Goal: Ask a question

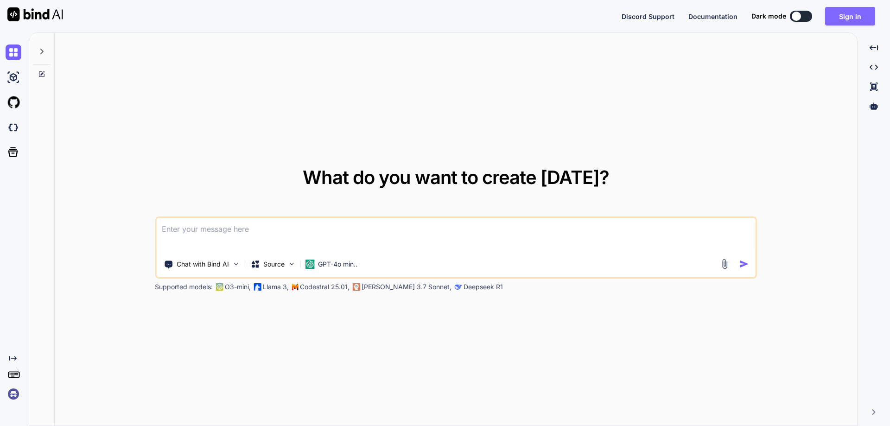
click at [853, 19] on button "Sign in" at bounding box center [850, 16] width 50 height 19
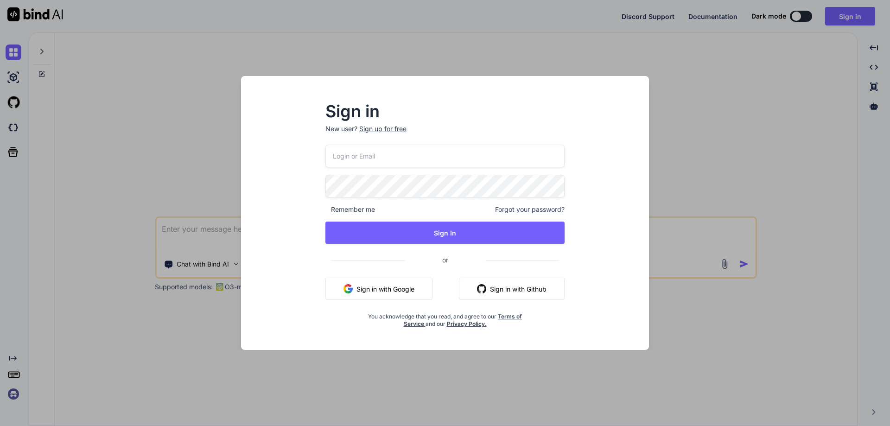
click at [423, 154] on input "email" at bounding box center [444, 156] width 239 height 23
paste input "[EMAIL_ADDRESS][DOMAIN_NAME]"
type input "[EMAIL_ADDRESS][DOMAIN_NAME]"
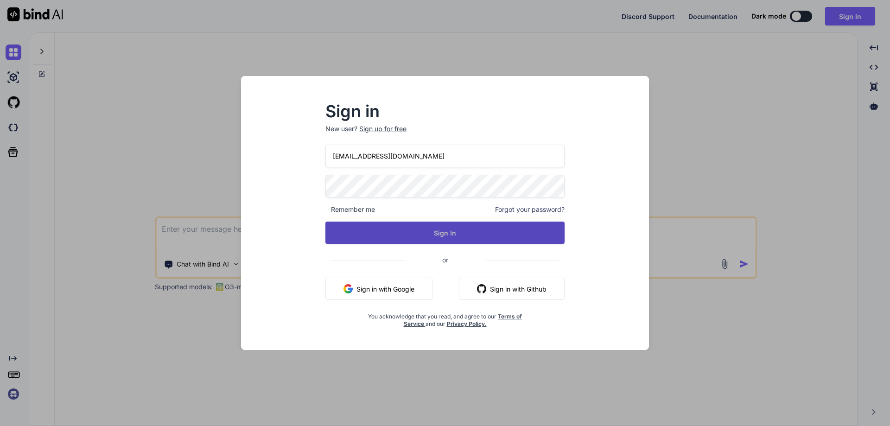
click at [353, 236] on button "Sign In" at bounding box center [444, 232] width 239 height 22
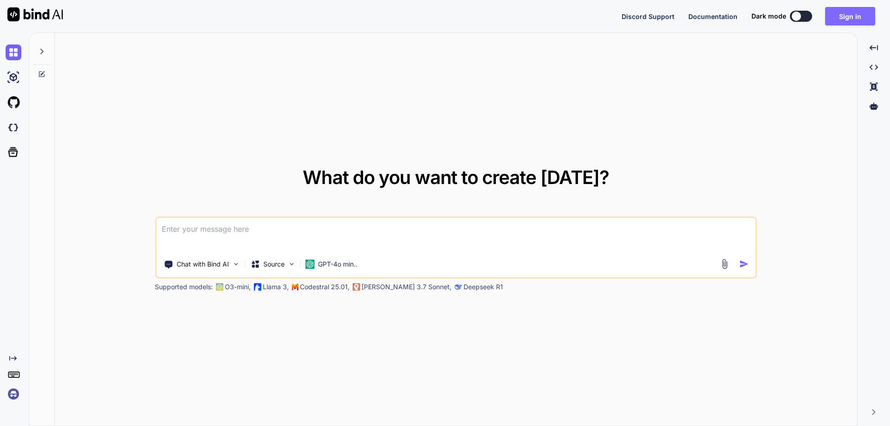
click at [844, 14] on button "Sign in" at bounding box center [850, 16] width 50 height 19
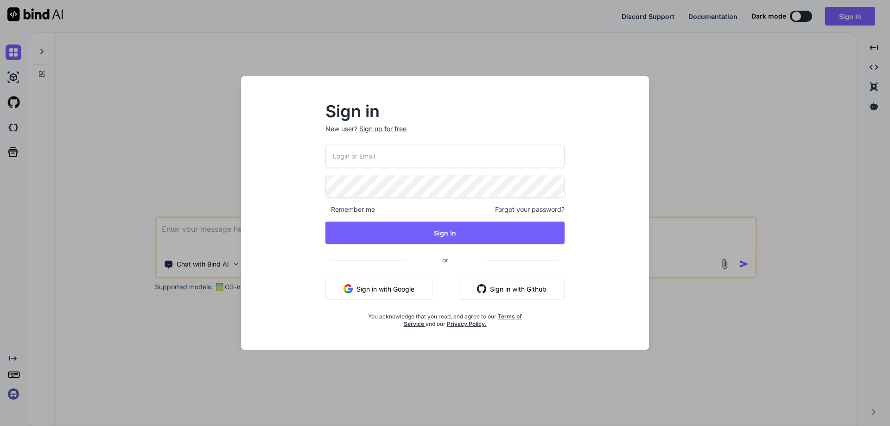
click at [352, 155] on input "email" at bounding box center [444, 156] width 239 height 23
paste input "[EMAIL_ADDRESS][DOMAIN_NAME]"
type input "[EMAIL_ADDRESS][DOMAIN_NAME]"
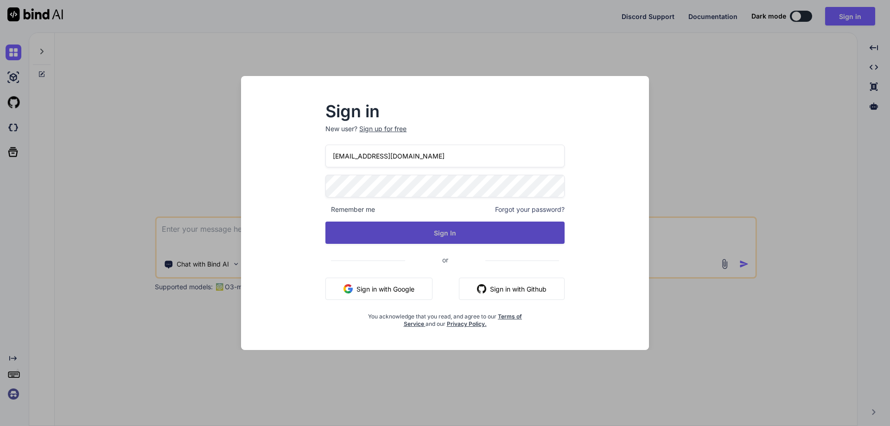
click at [351, 235] on button "Sign In" at bounding box center [444, 232] width 239 height 22
click at [434, 238] on button "Sign In" at bounding box center [444, 232] width 239 height 22
click at [362, 229] on button "Sign In" at bounding box center [444, 232] width 239 height 22
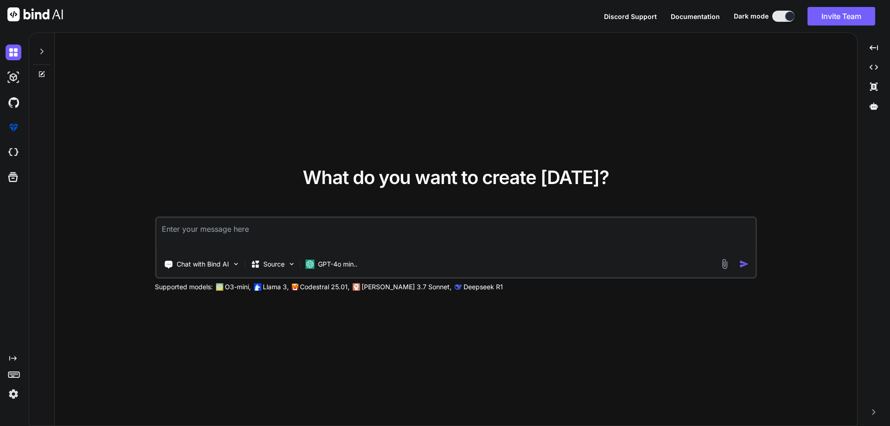
click at [272, 236] on textarea at bounding box center [455, 235] width 599 height 34
paste textarea "public async Task<RegisterResponseModel> AddDoctorAsync(DoctorModuleDTO doctorD…"
type textarea "public async Task<RegisterResponseModel> AddDoctorAsync(DoctorModuleDTO doctorD…"
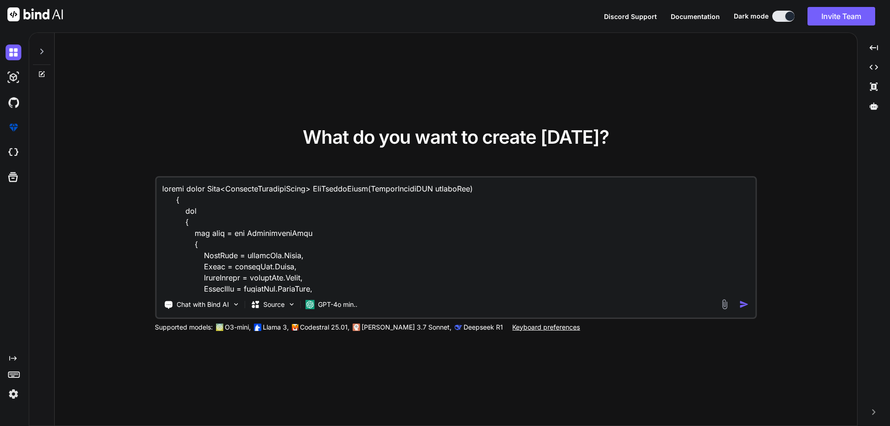
scroll to position [3793, 0]
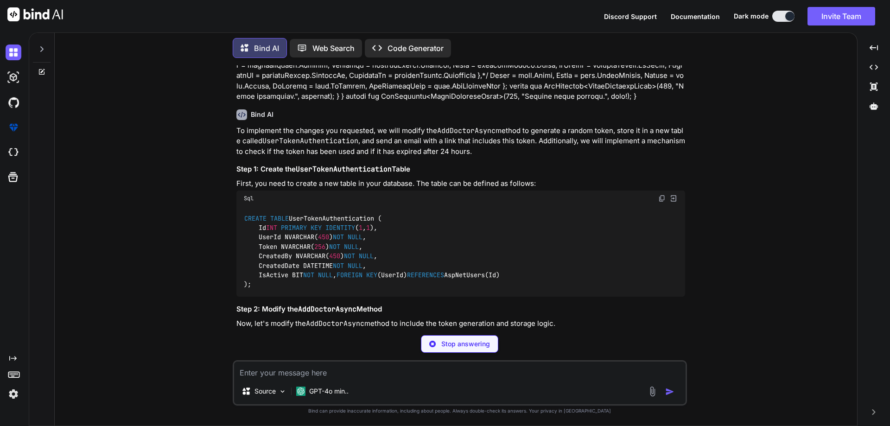
scroll to position [909, 0]
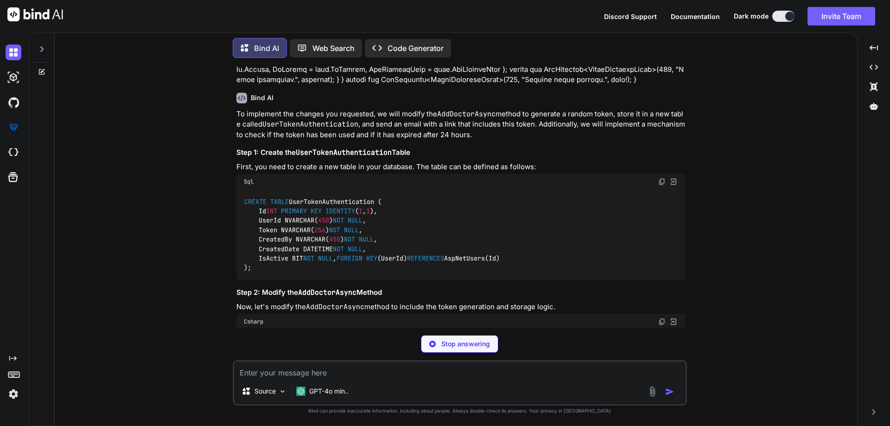
click at [660, 182] on img at bounding box center [661, 181] width 7 height 7
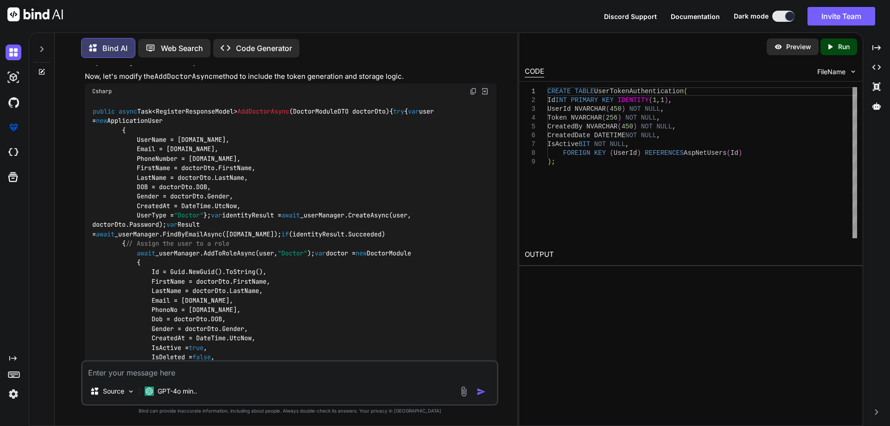
scroll to position [1085, 0]
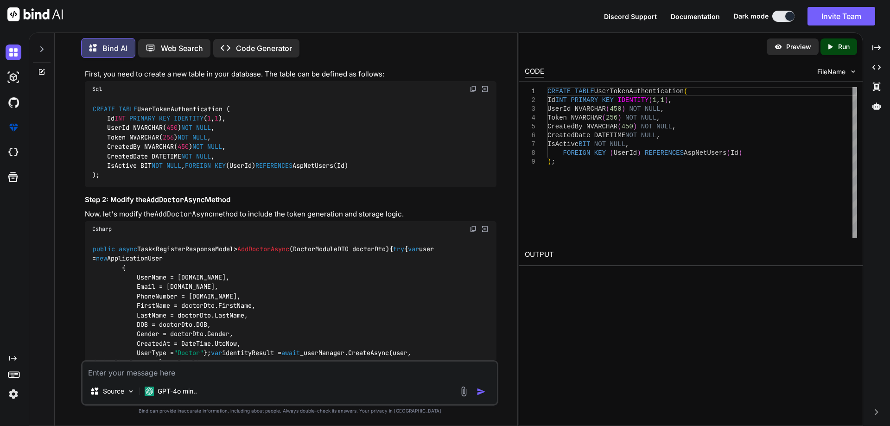
click at [472, 233] on img at bounding box center [472, 228] width 7 height 7
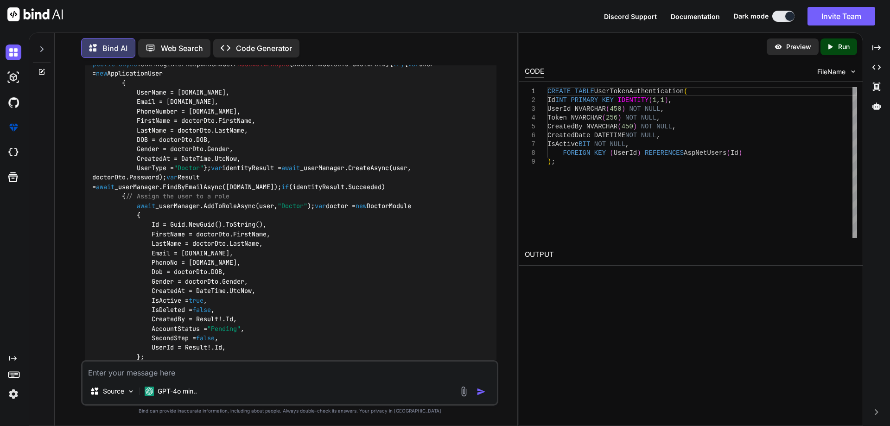
scroll to position [1271, 0]
click at [365, 103] on div "public async Task<RegisterResponseModel> AddDoctorAsync ( DoctorModuleDTO docto…" at bounding box center [290, 408] width 411 height 714
click at [361, 48] on div "Bind AI Web Search Created with Pixso. Code Generator" at bounding box center [275, 48] width 388 height 20
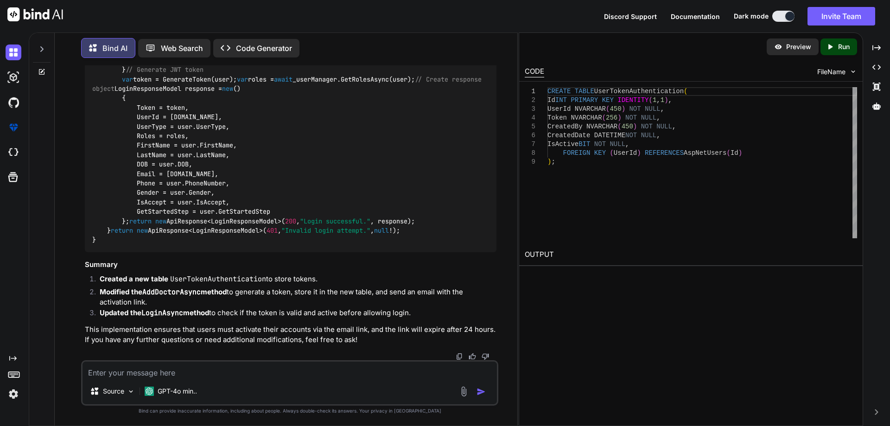
scroll to position [2539, 0]
click at [155, 372] on textarea at bounding box center [289, 369] width 414 height 17
click at [299, 278] on li "Created a new table UserTokenAuthentication to store tokens." at bounding box center [294, 280] width 404 height 13
copy li "tokens"
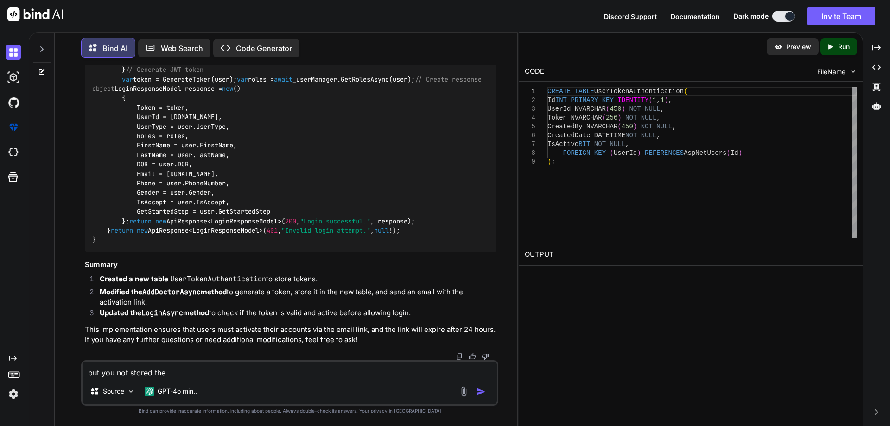
click at [190, 369] on textarea "but you not stored the" at bounding box center [289, 369] width 414 height 17
paste textarea "tokens"
drag, startPoint x: 201, startPoint y: 373, endPoint x: 247, endPoint y: 376, distance: 46.4
click at [247, 376] on textarea "but you not stored the tokens in identity table and i want to store in" at bounding box center [289, 369] width 414 height 17
click at [334, 372] on textarea "but you not stored the tokens in identity table and i want to store in" at bounding box center [289, 369] width 414 height 17
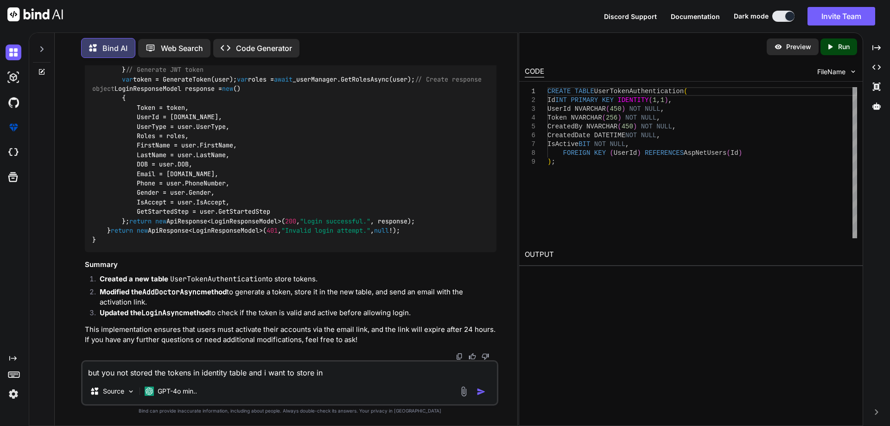
paste textarea "identity table"
click at [210, 280] on code "UserTokenAuthentication" at bounding box center [218, 278] width 96 height 9
copy li "UserTokenAuthentication"
click at [429, 376] on textarea "but you not stored the tokens in identity table and i want to store in identity…" at bounding box center [289, 369] width 414 height 17
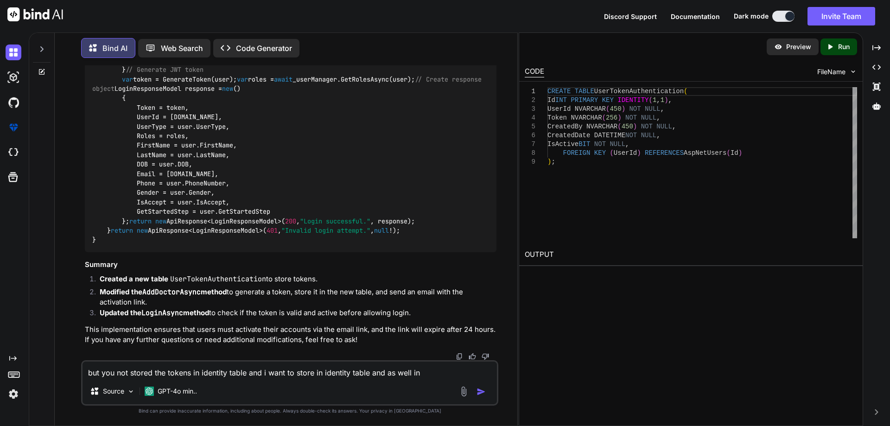
paste textarea "UserTokenAuthentication"
type textarea "but you not stored the tokens in identity table and i want to store in identity…"
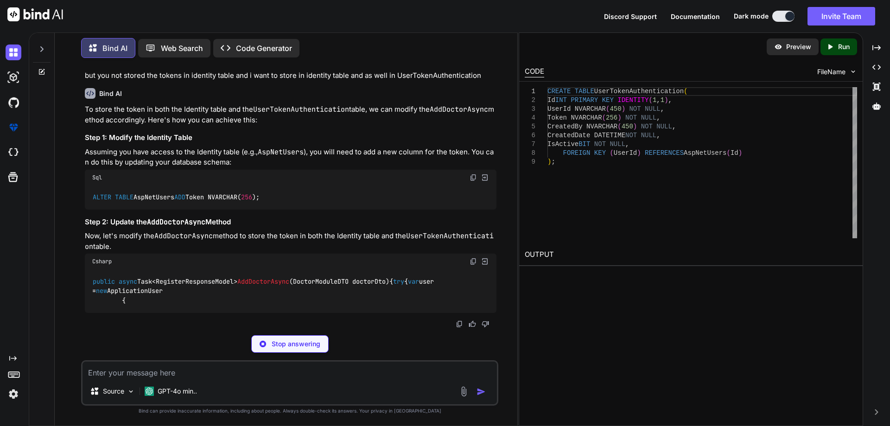
scroll to position [2851, 0]
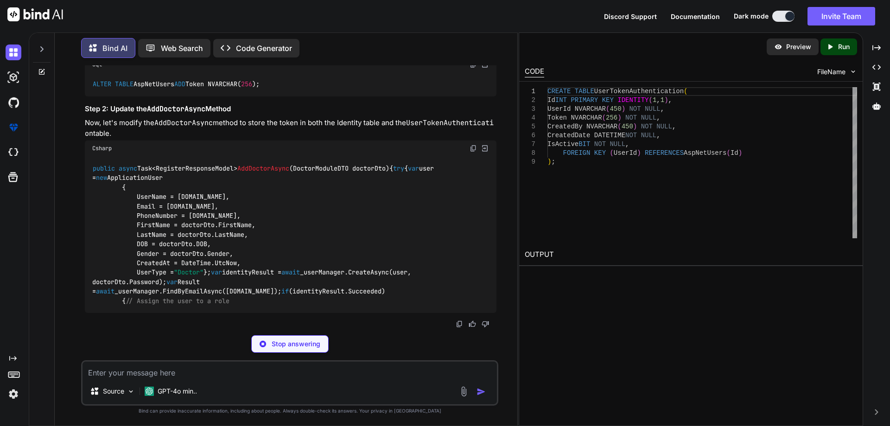
click at [234, 89] on code "ALTER TABLE AspNetUsers ADD Token NVARCHAR( 256 );" at bounding box center [176, 84] width 168 height 10
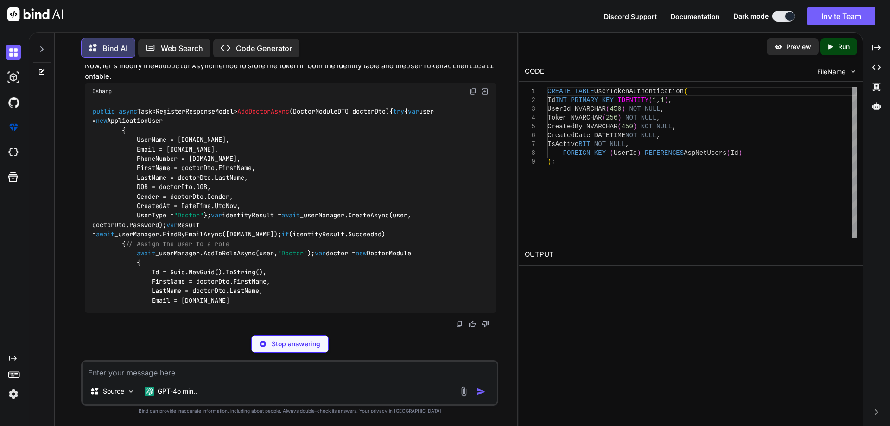
click at [473, 11] on img at bounding box center [472, 7] width 7 height 7
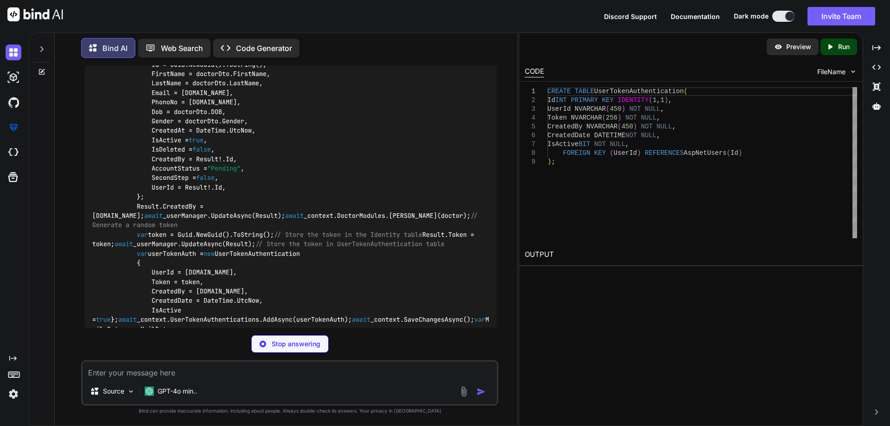
copy code "Token"
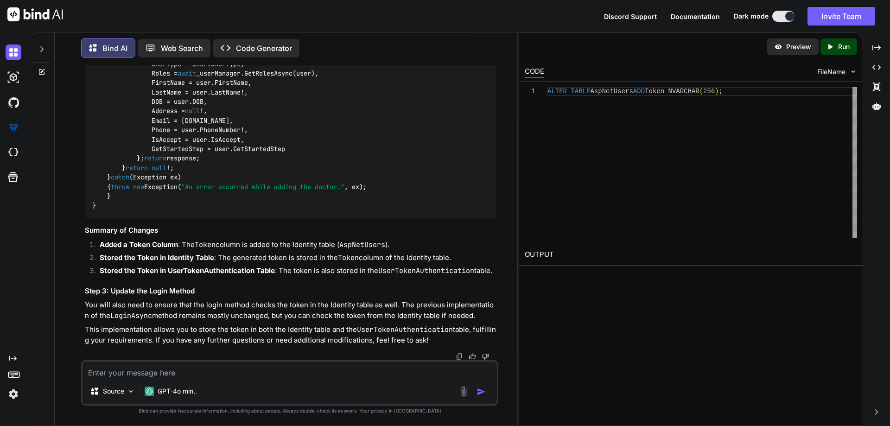
scroll to position [3360, 0]
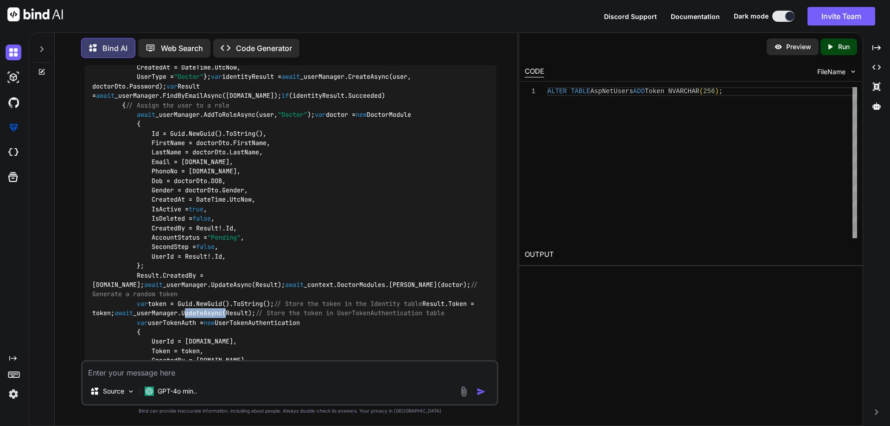
scroll to position [2897, 0]
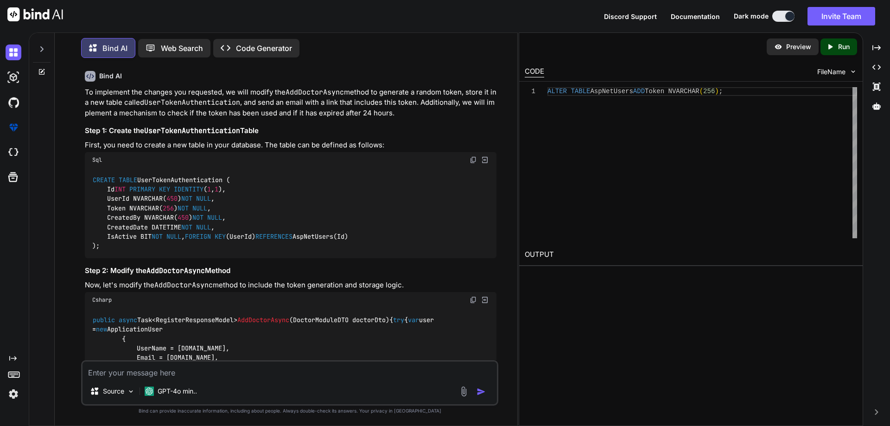
scroll to position [997, 0]
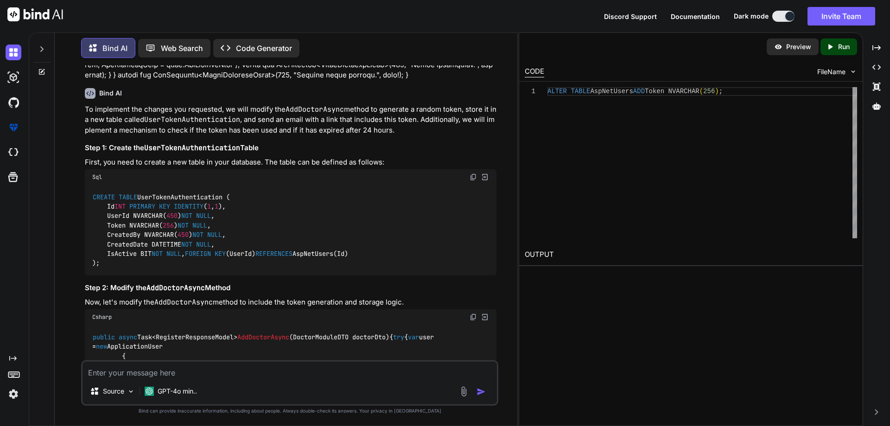
click at [470, 177] on img at bounding box center [472, 176] width 7 height 7
click at [472, 175] on img at bounding box center [472, 176] width 7 height 7
click at [473, 178] on img at bounding box center [472, 176] width 7 height 7
click at [156, 372] on textarea at bounding box center [289, 369] width 414 height 17
paste textarea "ALTER TABLE AspNetUsers ADD EmailToken NVARCHAR(256); but not getting EmailToke…"
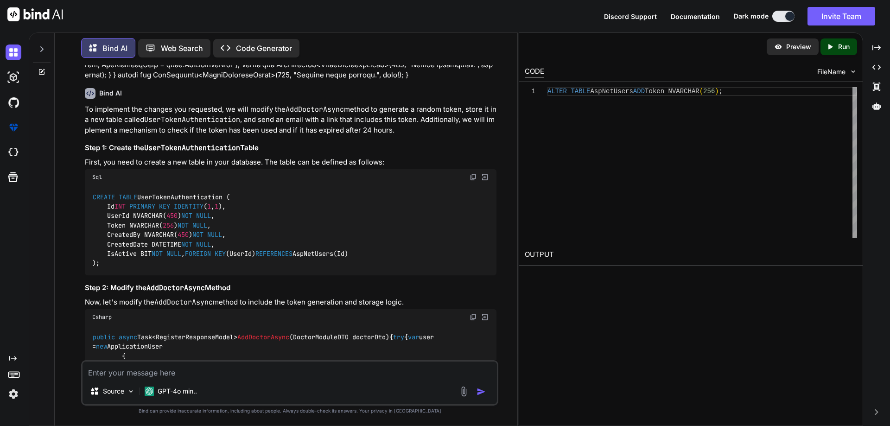
type textarea "ALTER TABLE AspNetUsers ADD EmailToken NVARCHAR(256); but not getting EmailToke…"
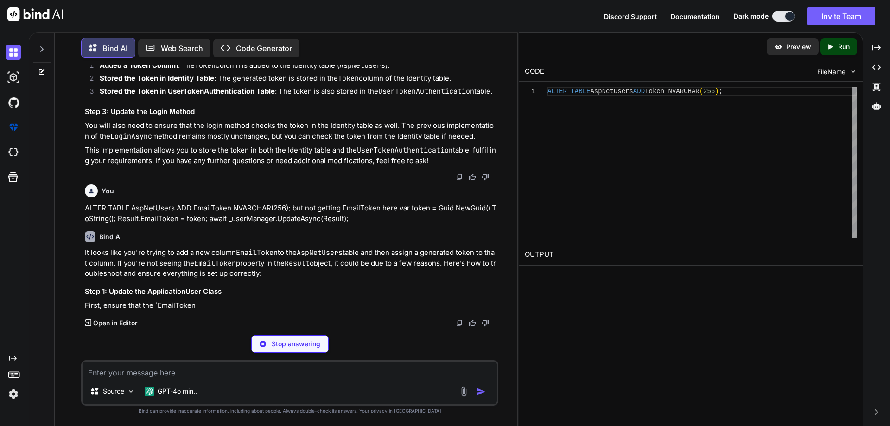
scroll to position [4041, 0]
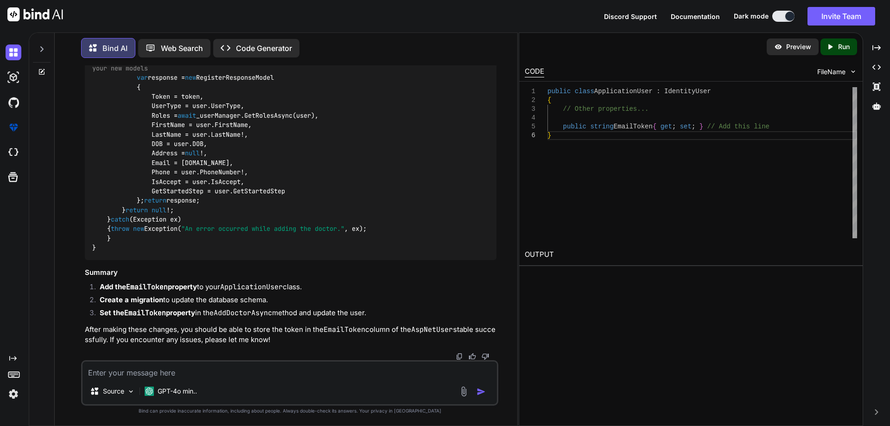
click at [134, 360] on div "You Bind AI To implement the changes you requested, we will modify the AddDocto…" at bounding box center [289, 245] width 417 height 360
click at [154, 374] on textarea at bounding box center [289, 369] width 414 height 17
paste textarea "ALTER TABLE AspNetUsers ADD EmailToken NVARCHAR(256); public async Task<Registe…"
type textarea "ALTER TABLE AspNetUsers ADD EmailToken NVARCHAR(256); public async Task<Registe…"
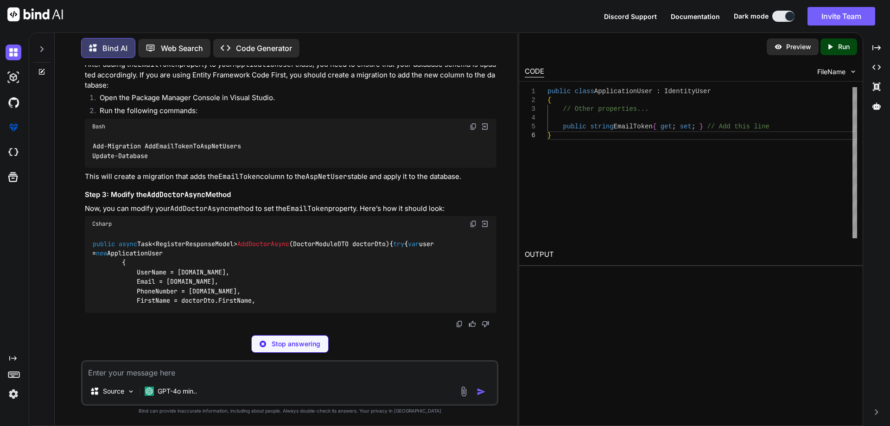
scroll to position [5857, 0]
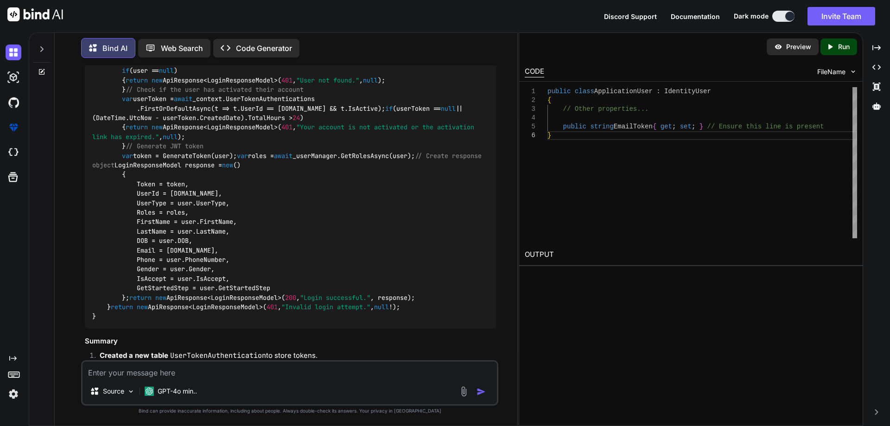
scroll to position [2131, 0]
